Goal: Use online tool/utility: Utilize a website feature to perform a specific function

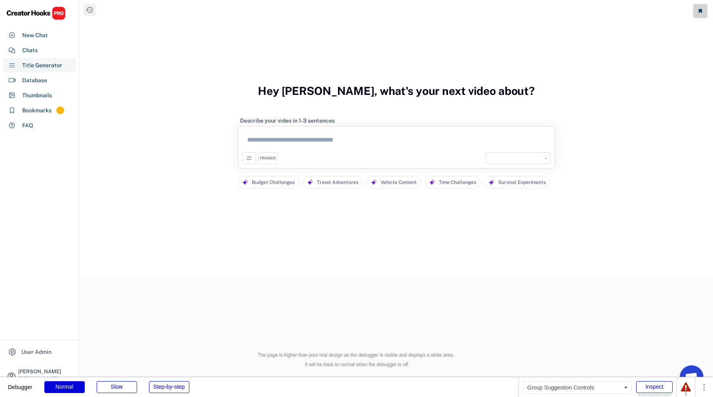
select select "**********"
click at [38, 52] on div "Chats" at bounding box center [39, 50] width 72 height 14
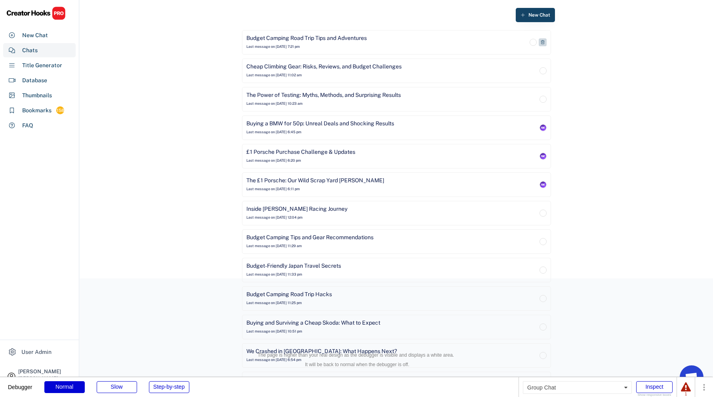
click at [327, 45] on div "Budget Camping Road Trip Tips and Adventures Last message on Aug 11, 2025 at 7:…" at bounding box center [386, 42] width 281 height 16
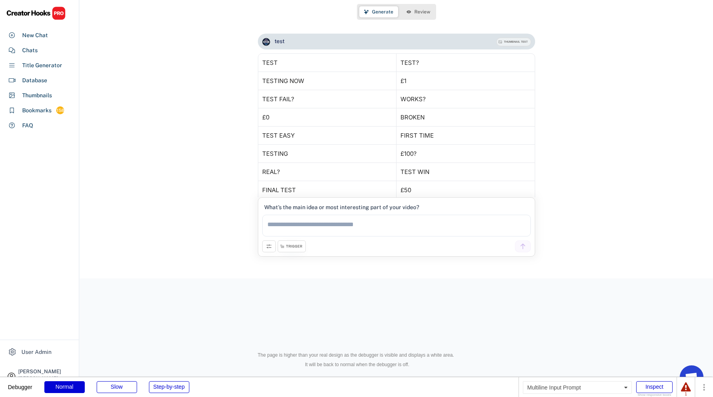
scroll to position [888, 0]
click at [353, 224] on textarea at bounding box center [396, 226] width 268 height 22
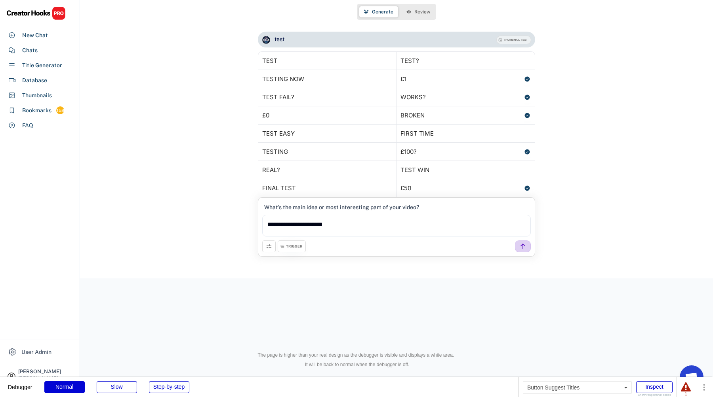
type textarea "**********"
click at [527, 241] on div at bounding box center [523, 247] width 16 height 12
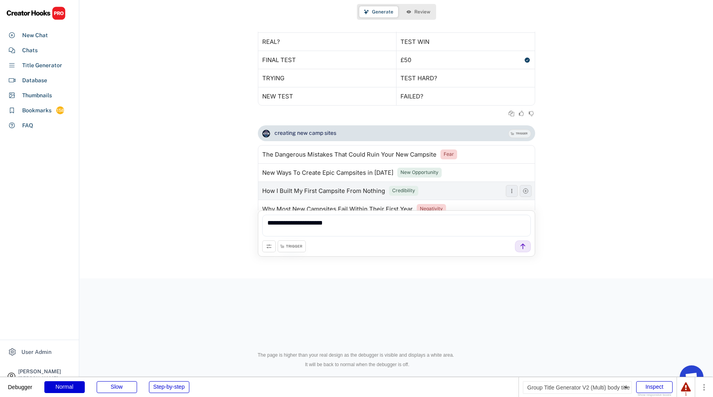
scroll to position [1031, 0]
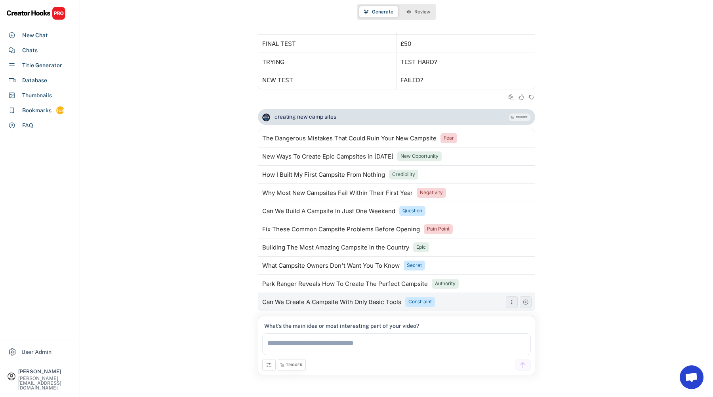
scroll to position [1048, 0]
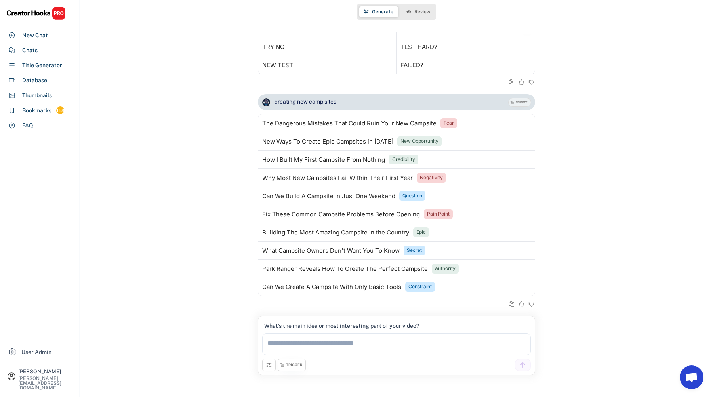
click at [474, 344] on textarea at bounding box center [396, 345] width 268 height 22
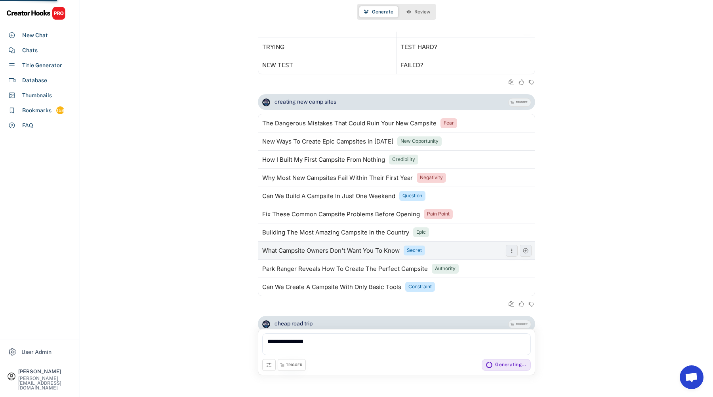
scroll to position [1090, 0]
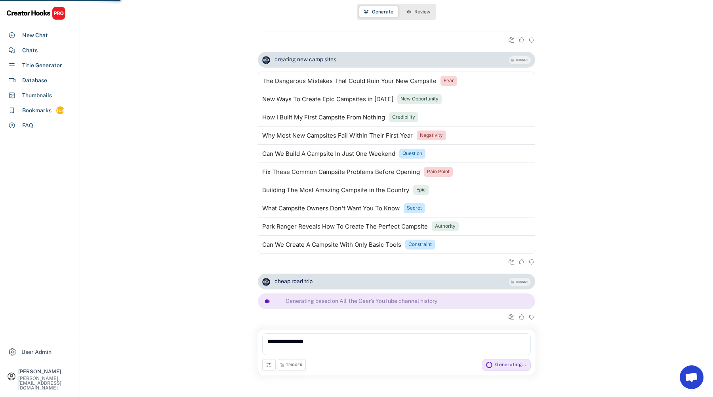
type textarea "**********"
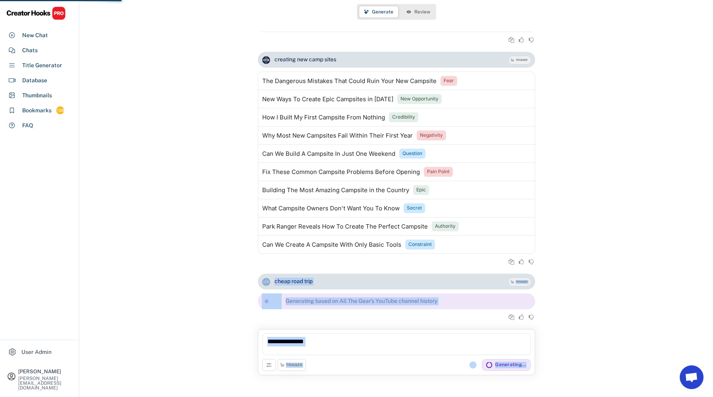
drag, startPoint x: 189, startPoint y: 291, endPoint x: 544, endPoint y: 384, distance: 366.8
click at [543, 397] on div "Generate Review cheap camping road trip TRIGGER The BIG Mistake People Make Whe…" at bounding box center [396, 198] width 633 height 397
click at [591, 327] on div "cheap road trip TRIGGER Generating based on All The Gear's YouTube channel hist…" at bounding box center [396, 301] width 633 height 55
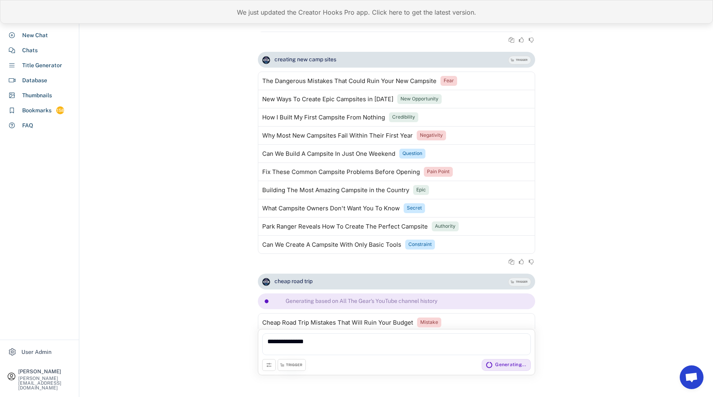
click at [392, 12] on div "We just updated the Creator Hooks Pro app. Click here to get the latest version." at bounding box center [356, 12] width 713 height 24
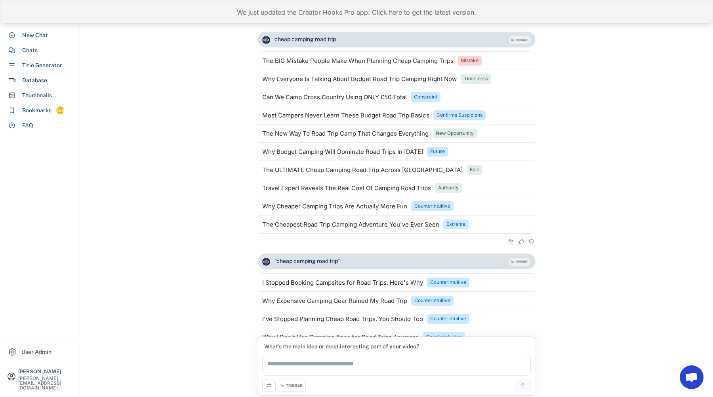
click at [443, 11] on div "We just updated the Creator Hooks Pro app. Click here to get the latest version." at bounding box center [356, 12] width 713 height 24
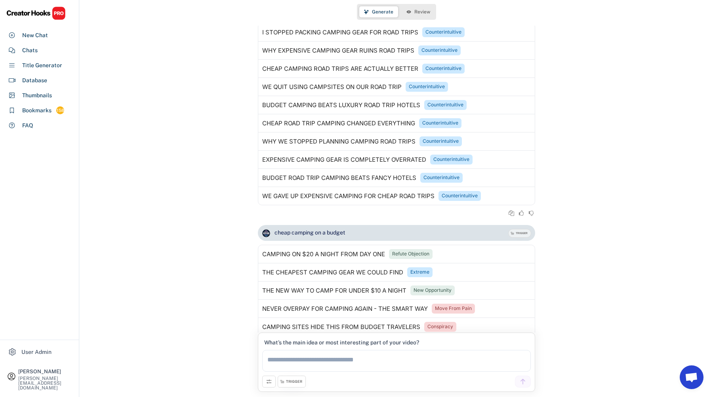
scroll to position [1247, 0]
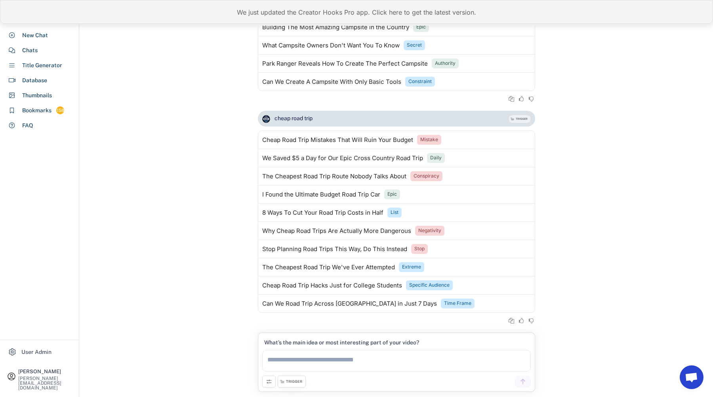
click at [402, 5] on div "We just updated the Creator Hooks Pro app. Click here to get the latest version." at bounding box center [356, 12] width 713 height 24
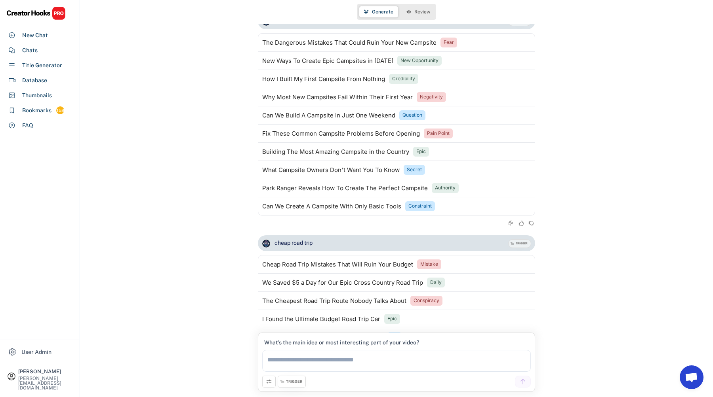
scroll to position [1245, 0]
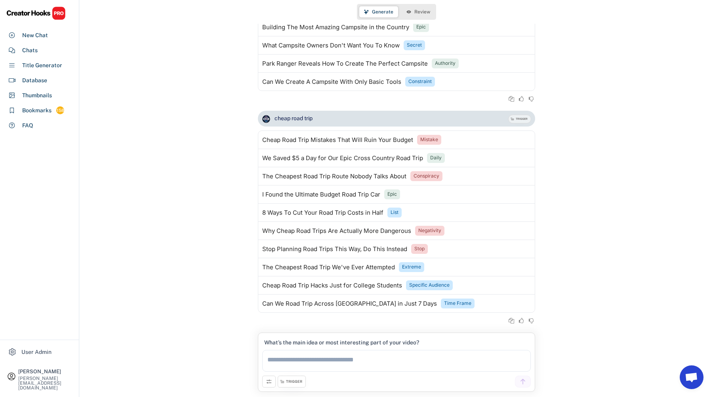
click at [403, 359] on textarea at bounding box center [396, 361] width 268 height 22
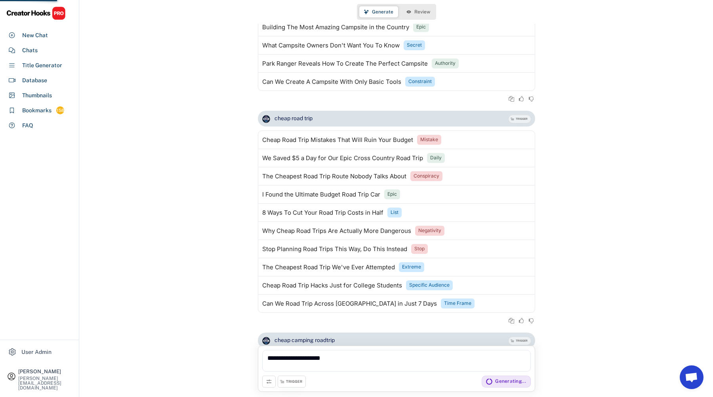
scroll to position [1288, 0]
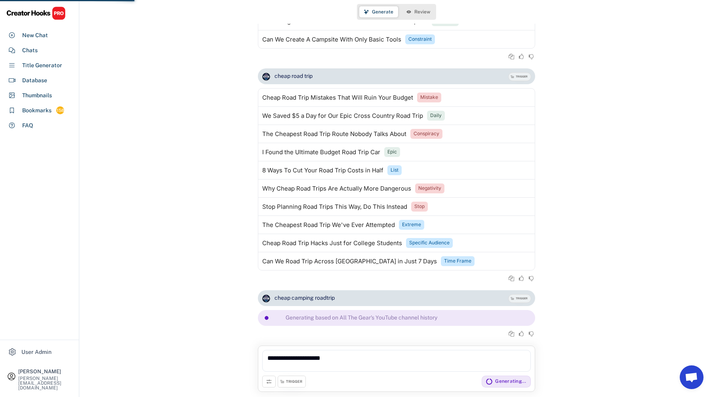
type textarea "**********"
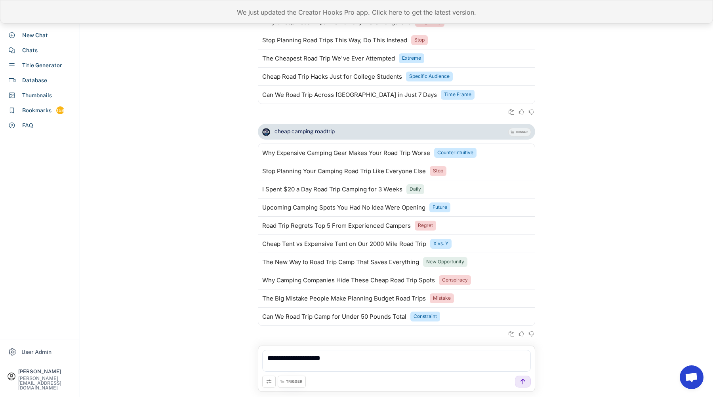
click at [479, 2] on div "We just updated the Creator Hooks Pro app. Click here to get the latest version." at bounding box center [356, 12] width 713 height 24
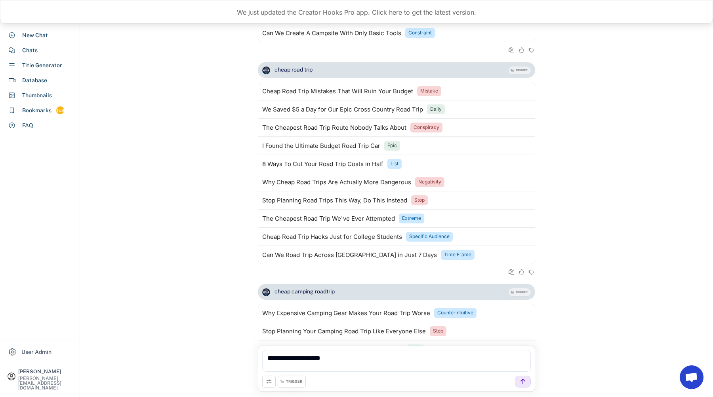
scroll to position [1454, 0]
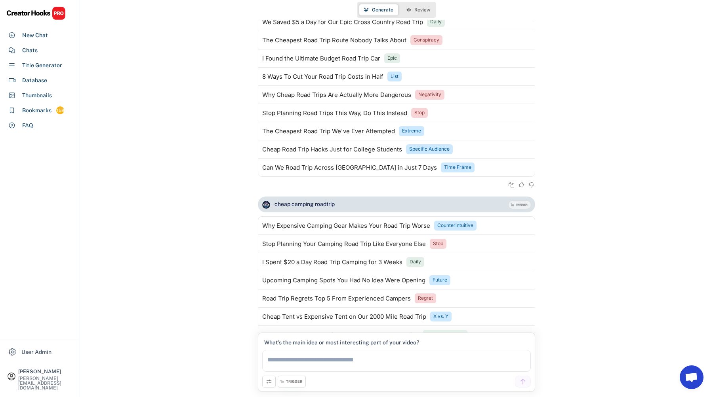
scroll to position [1463, 0]
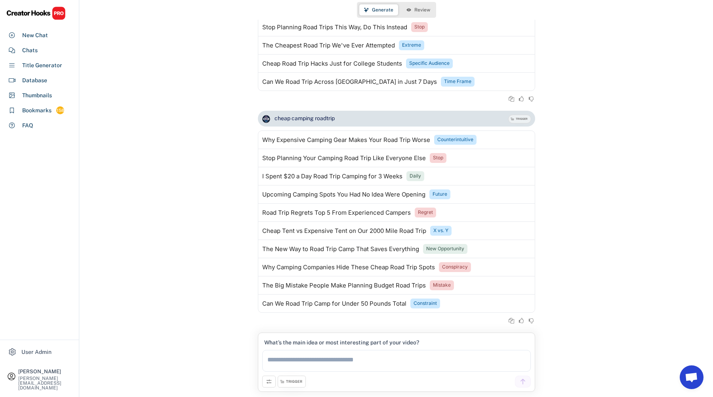
click at [414, 11] on span "Review" at bounding box center [422, 10] width 16 height 5
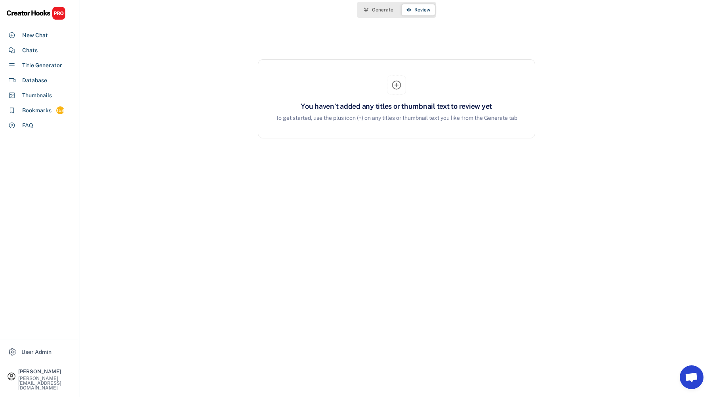
click at [382, 13] on button "Generate" at bounding box center [378, 9] width 39 height 11
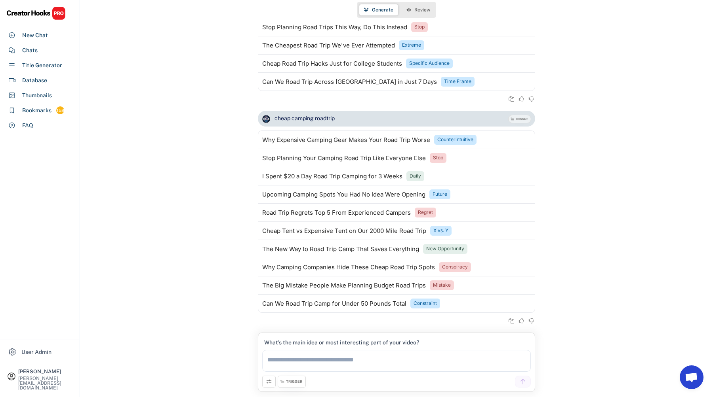
click at [293, 388] on div "TRIGGER" at bounding box center [291, 382] width 28 height 12
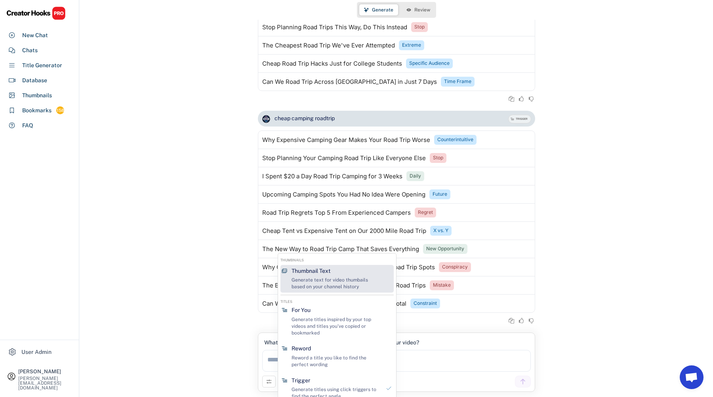
click at [327, 290] on div "Generate text for video thumbails based on your channel history" at bounding box center [335, 283] width 89 height 13
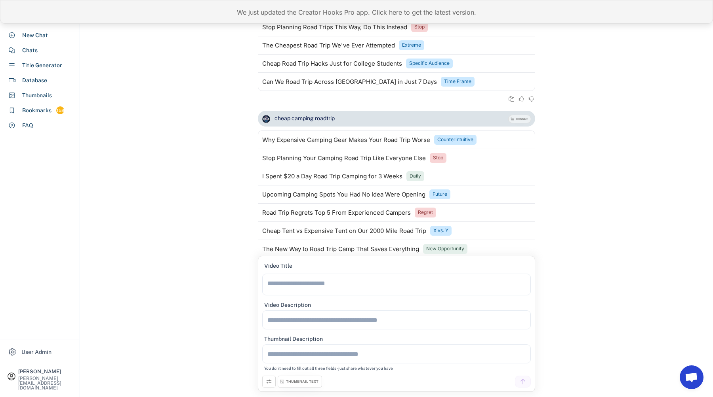
click at [479, 4] on div "We just updated the Creator Hooks Pro app. Click here to get the latest version." at bounding box center [356, 12] width 713 height 24
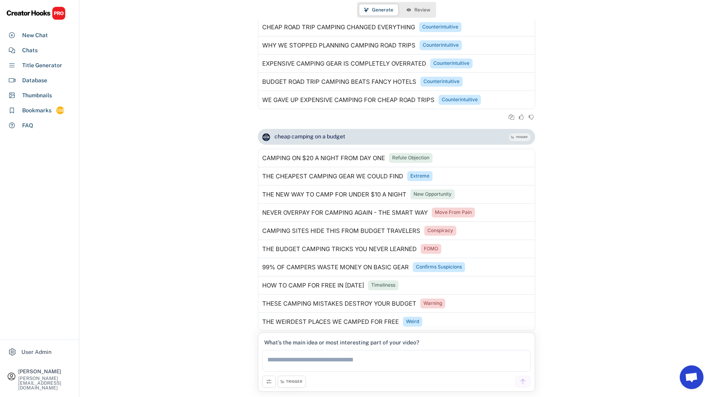
scroll to position [1463, 0]
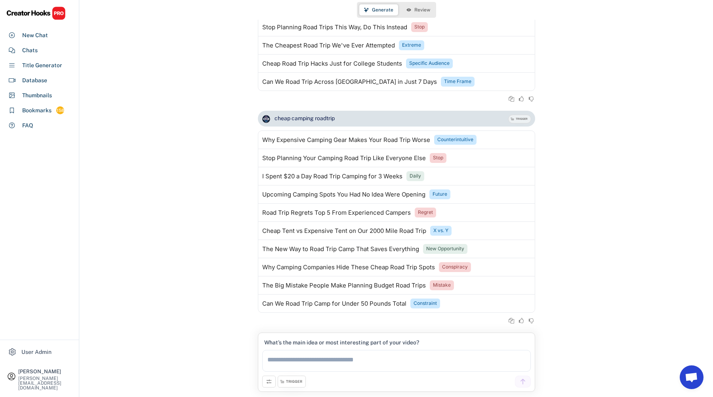
click at [295, 380] on div "TRIGGER" at bounding box center [294, 382] width 16 height 5
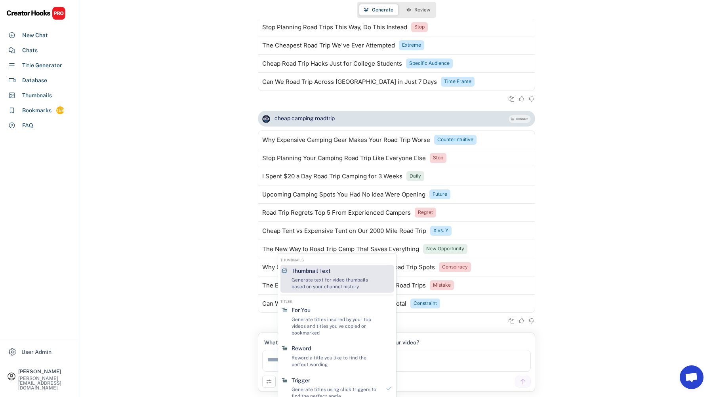
click at [348, 279] on div "Generate text for video thumbails based on your channel history" at bounding box center [335, 283] width 89 height 13
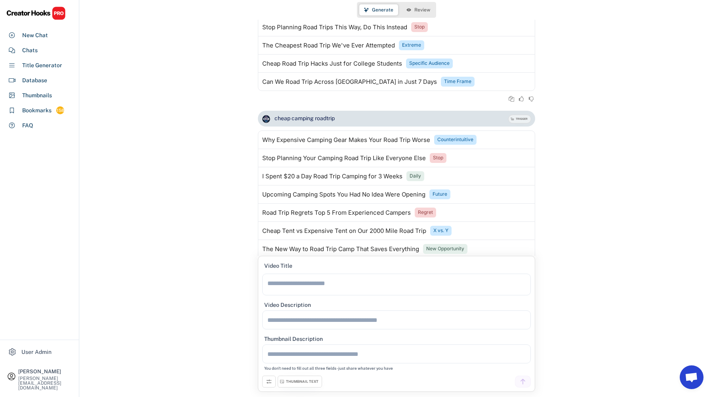
click at [333, 283] on textarea at bounding box center [396, 285] width 268 height 22
type textarea "*"
type textarea "**********"
type textarea "*"
type textarea "**********"
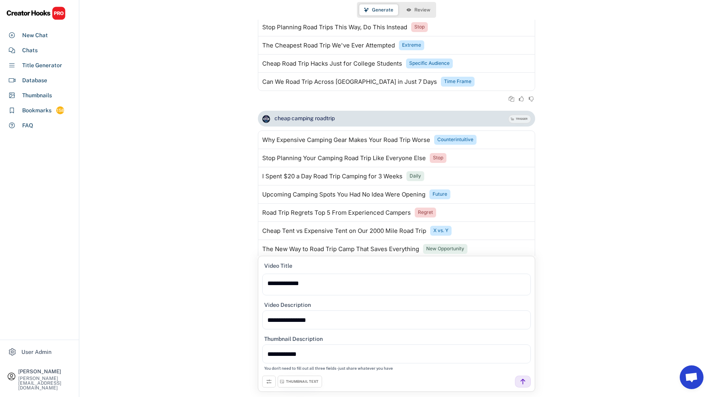
type textarea "**********"
click at [526, 383] on div at bounding box center [523, 382] width 16 height 12
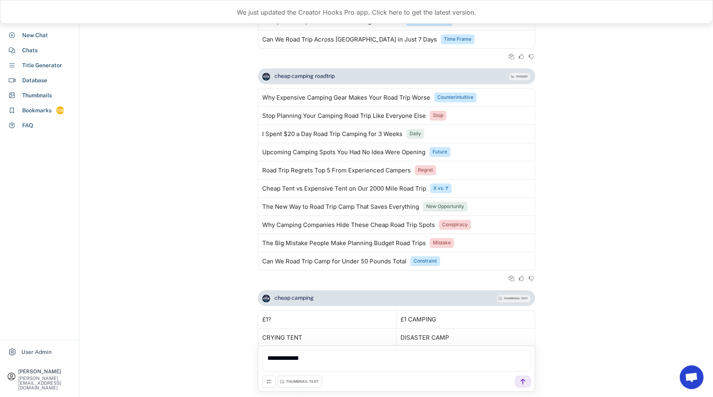
scroll to position [1654, 0]
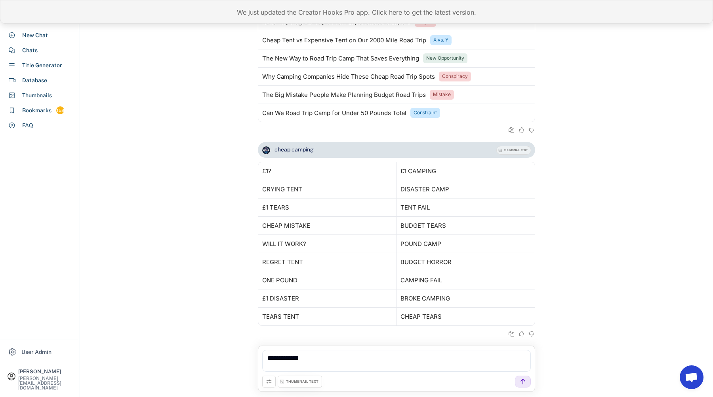
click at [451, 12] on div "We just updated the Creator Hooks Pro app. Click here to get the latest version." at bounding box center [356, 12] width 713 height 24
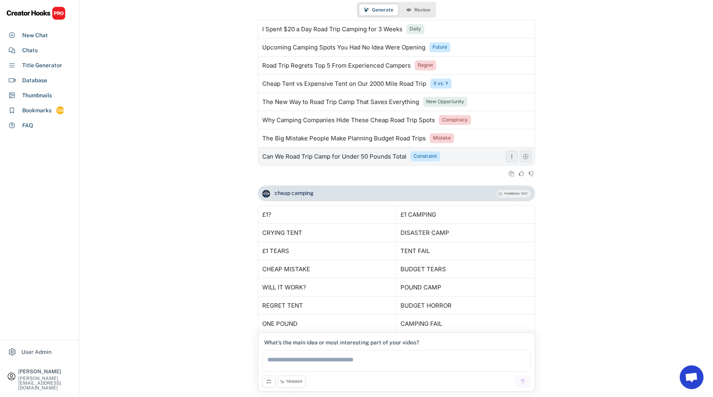
scroll to position [1667, 0]
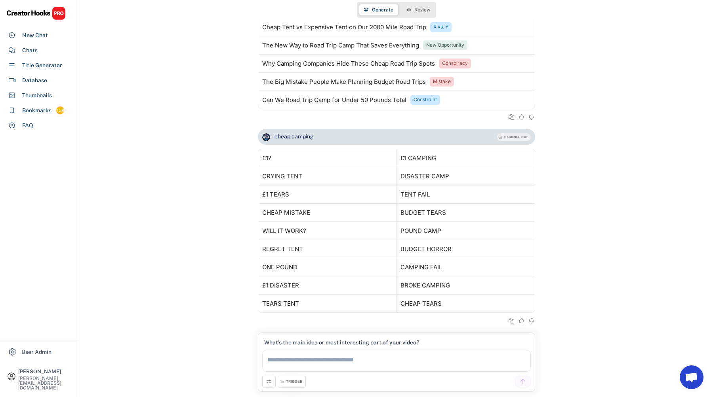
click at [293, 389] on div "What’s the main idea or most interesting part of your video? TRIGGER" at bounding box center [396, 362] width 277 height 59
click at [293, 386] on div "TRIGGER" at bounding box center [291, 382] width 28 height 12
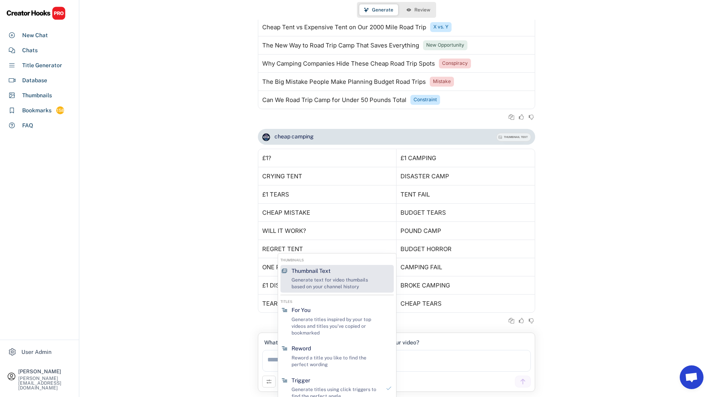
click at [327, 275] on div "Thumbnail Text" at bounding box center [310, 272] width 39 height 8
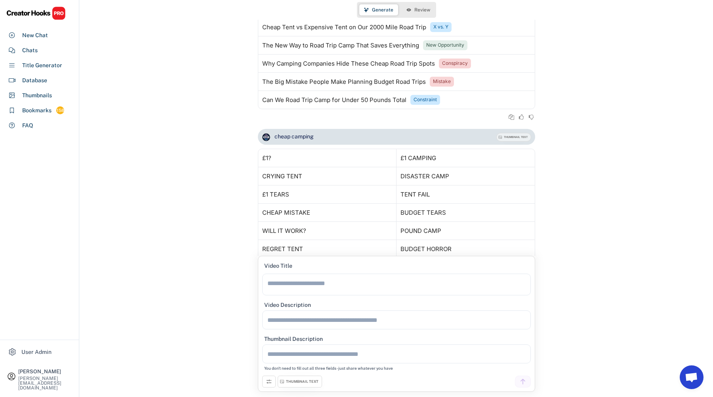
click at [327, 283] on textarea at bounding box center [396, 285] width 268 height 22
type textarea "**********"
click at [309, 322] on textarea at bounding box center [396, 320] width 268 height 19
type textarea "**********"
type textarea "*"
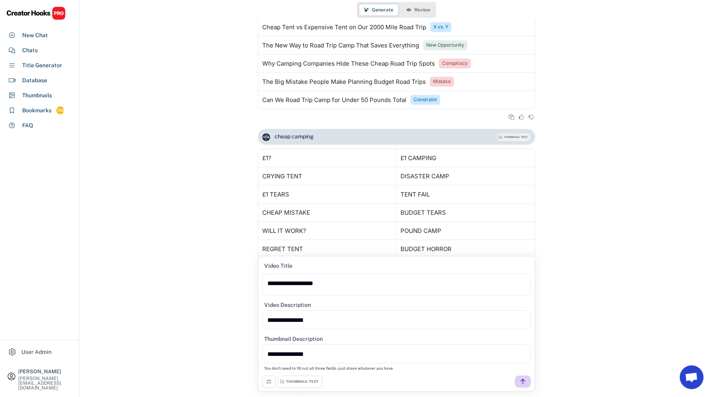
type textarea "**********"
click at [523, 383] on icon at bounding box center [522, 381] width 7 height 7
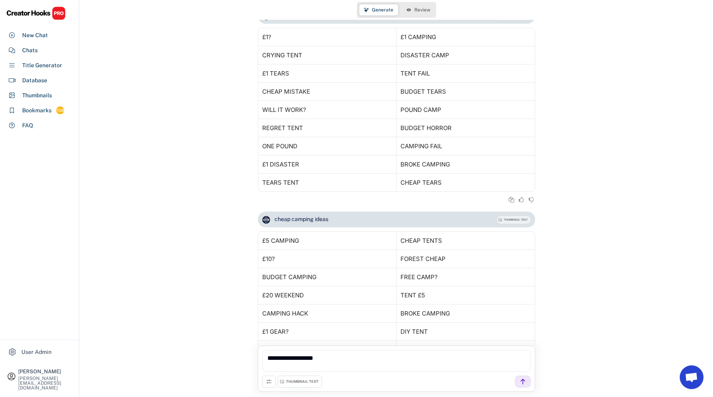
scroll to position [1858, 0]
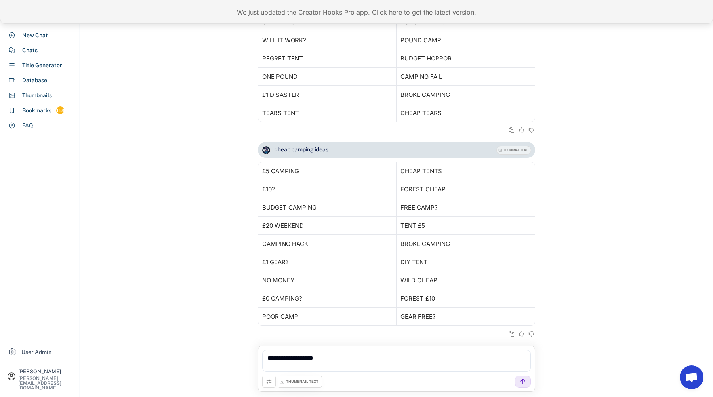
click at [470, 17] on div "We just updated the Creator Hooks Pro app. Click here to get the latest version." at bounding box center [356, 12] width 713 height 24
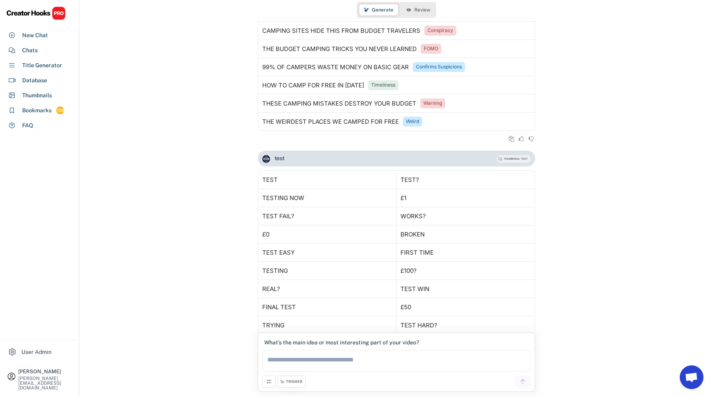
scroll to position [1653, 0]
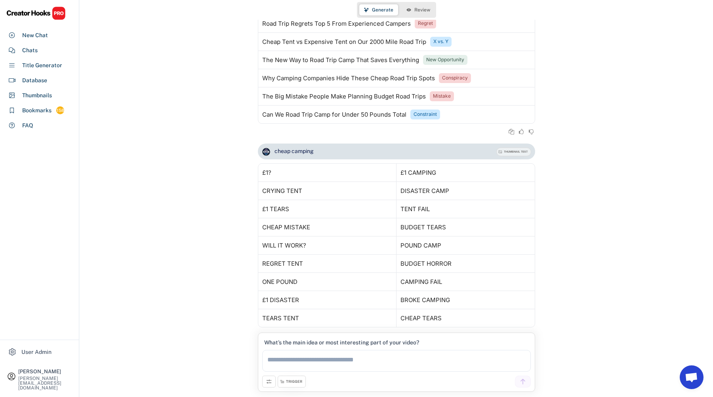
click at [299, 380] on div "TRIGGER" at bounding box center [294, 382] width 16 height 5
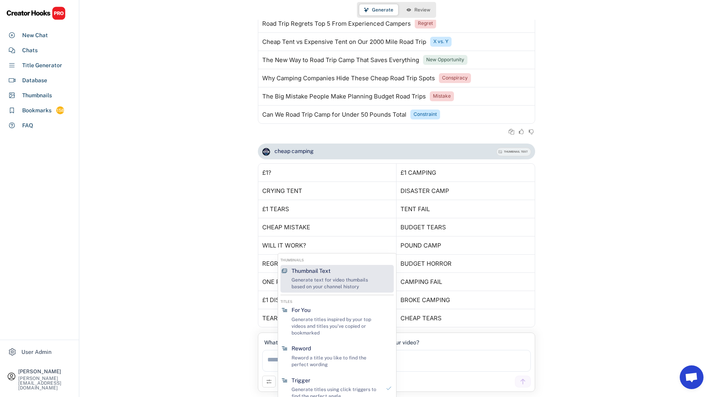
click at [331, 277] on div "Thumbnail Text Generate text for video thumbails based on your channel history" at bounding box center [335, 279] width 95 height 28
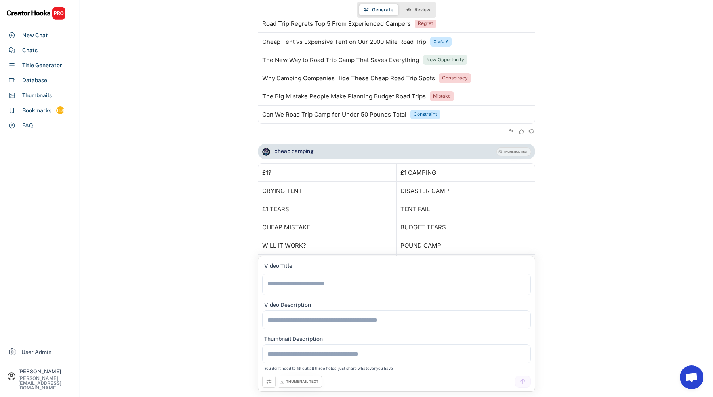
click at [327, 281] on textarea at bounding box center [396, 285] width 268 height 22
type textarea "*******"
type textarea "*****"
type textarea "******"
click at [524, 378] on div at bounding box center [523, 382] width 16 height 12
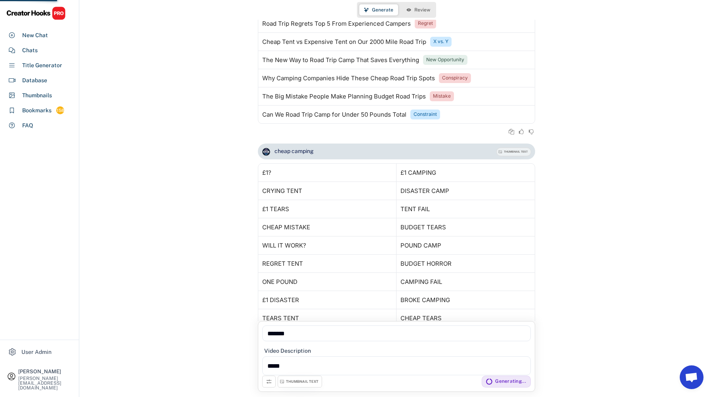
scroll to position [1908, 0]
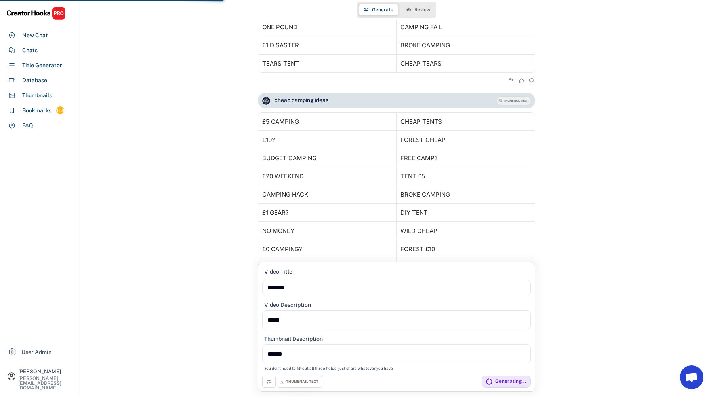
click at [445, 284] on textarea "*******" at bounding box center [396, 288] width 268 height 16
click at [440, 314] on textarea "*****" at bounding box center [396, 320] width 268 height 19
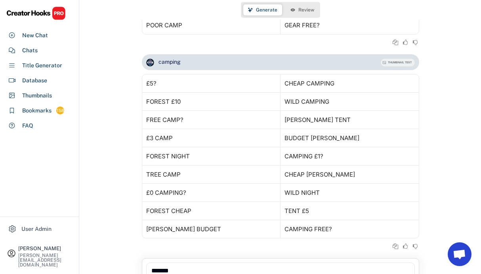
scroll to position [30, 0]
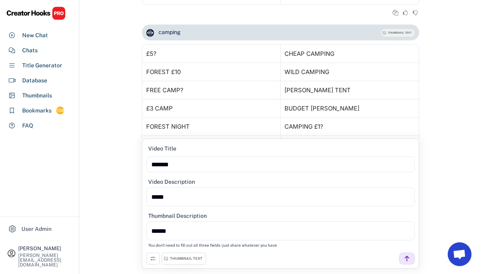
click at [190, 256] on div "THUMBNAIL TEXT" at bounding box center [186, 258] width 32 height 5
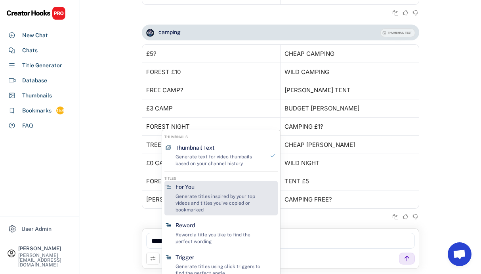
click at [216, 191] on div "For You Generate titles inspired by your top videos and titles you've copied or…" at bounding box center [219, 198] width 95 height 34
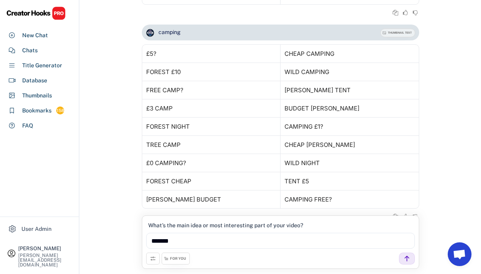
click at [186, 255] on div "FOR YOU" at bounding box center [176, 259] width 28 height 12
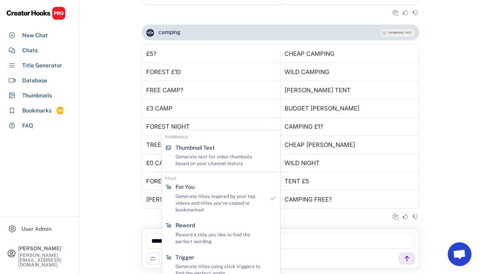
click at [130, 234] on div "Generate Review cheap camping road trip TRIGGER The BIG Mistake People Make Whe…" at bounding box center [280, 122] width 401 height 304
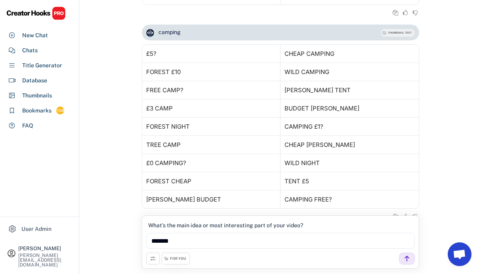
click at [153, 258] on icon at bounding box center [153, 258] width 6 height 6
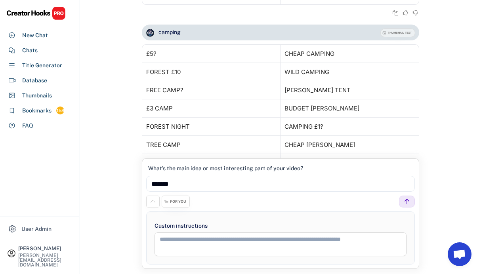
click at [154, 203] on icon at bounding box center [153, 201] width 6 height 6
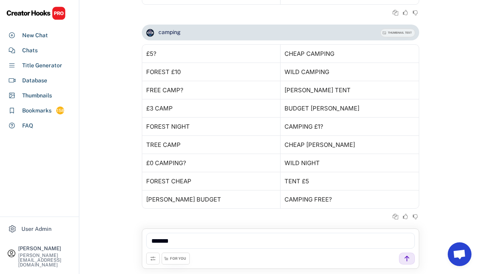
click at [114, 194] on div "camping THUMBNAIL TEXT Generating based on All The Gear's YouTube channel histo…" at bounding box center [280, 127] width 401 height 204
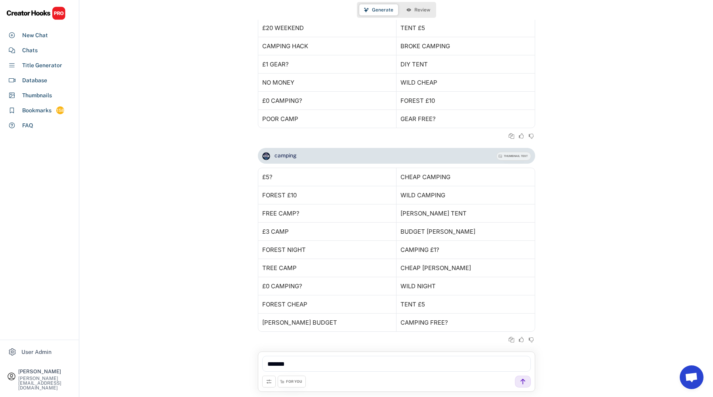
scroll to position [2056, 0]
